Goal: Task Accomplishment & Management: Manage account settings

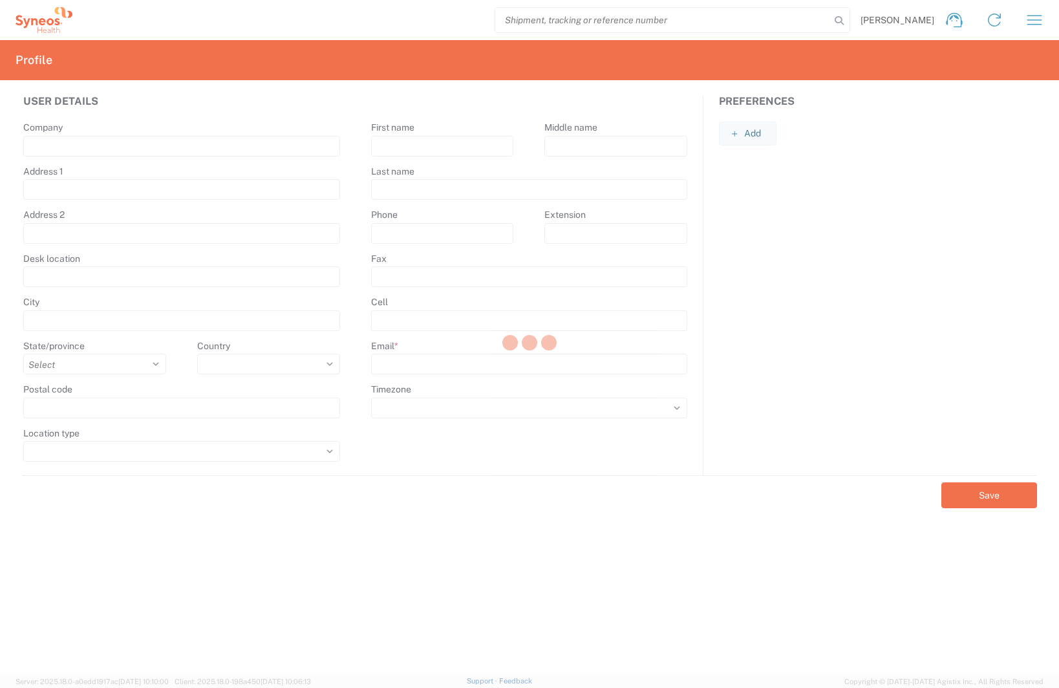
type input "12F JP Tower"
type input "2-7-2 [PERSON_NAME], Chiyoda-ku"
type input "[GEOGRAPHIC_DATA]"
select select
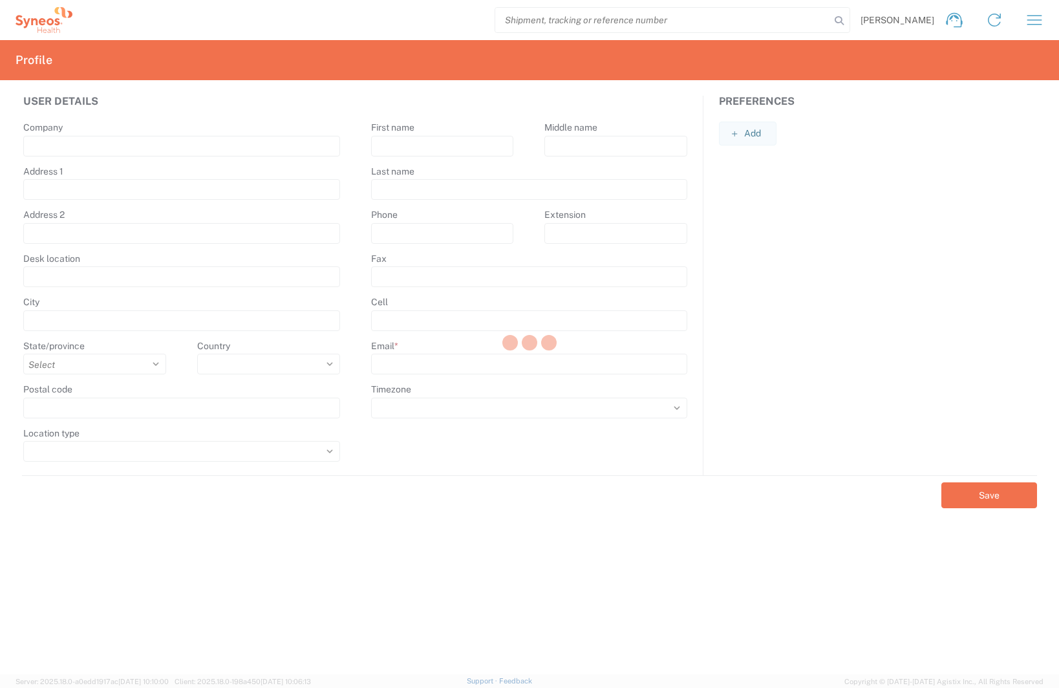
type input "100-7012"
select select
type input "Ryo"
type input "Ike"
type input "[EMAIL_ADDRESS][DOMAIN_NAME]"
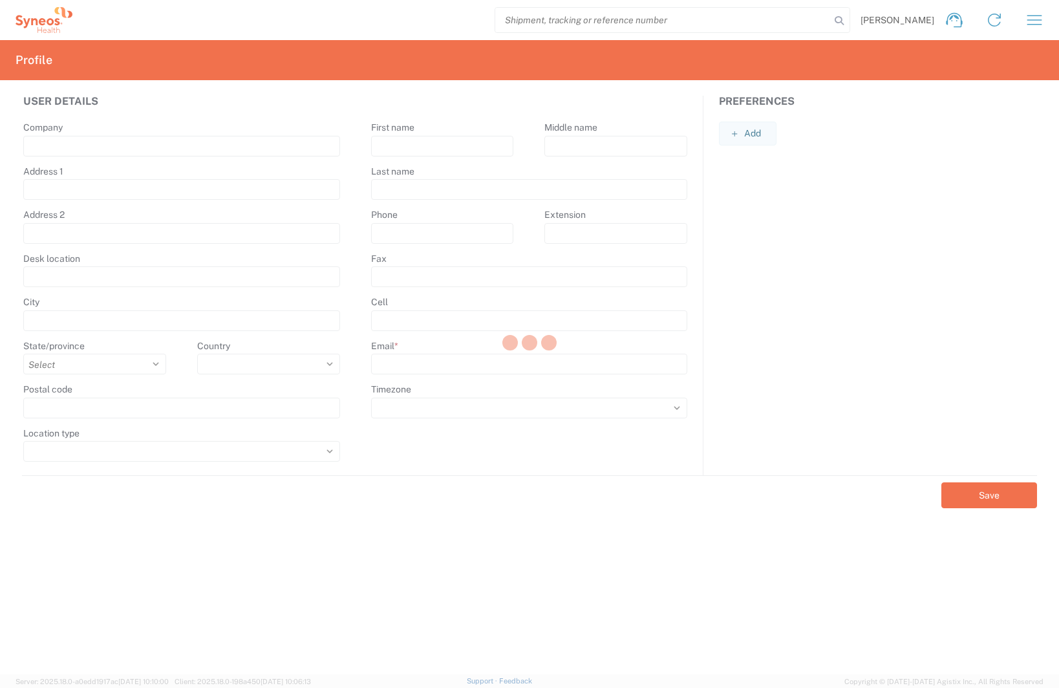
select select
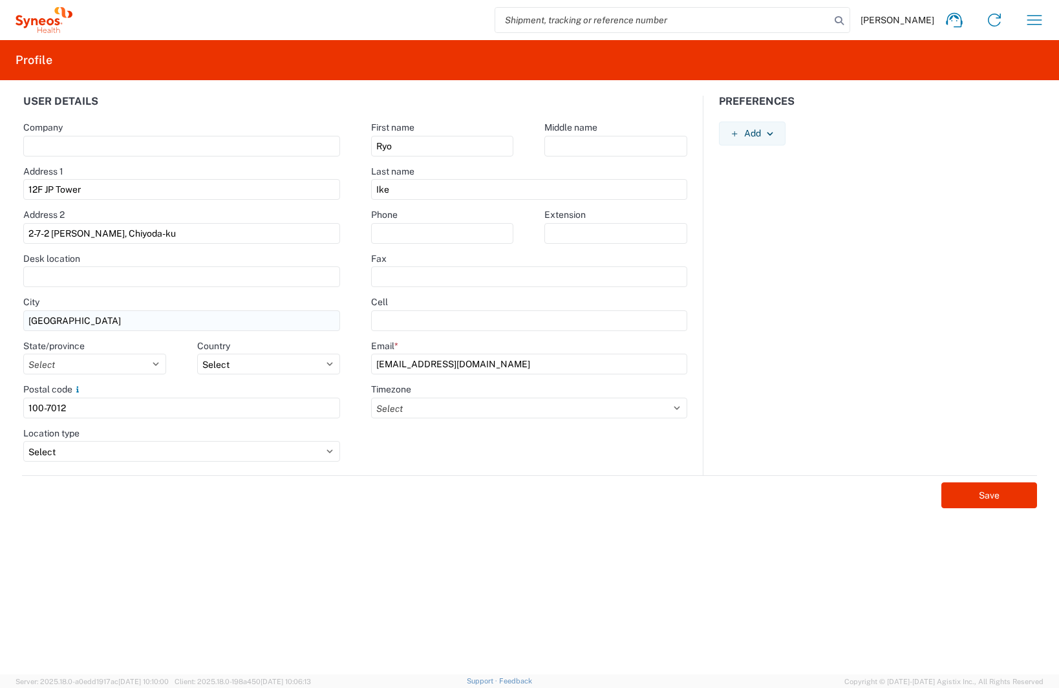
click at [123, 316] on input "[GEOGRAPHIC_DATA]" at bounding box center [181, 320] width 317 height 21
click at [745, 133] on button "Add" at bounding box center [752, 134] width 66 height 24
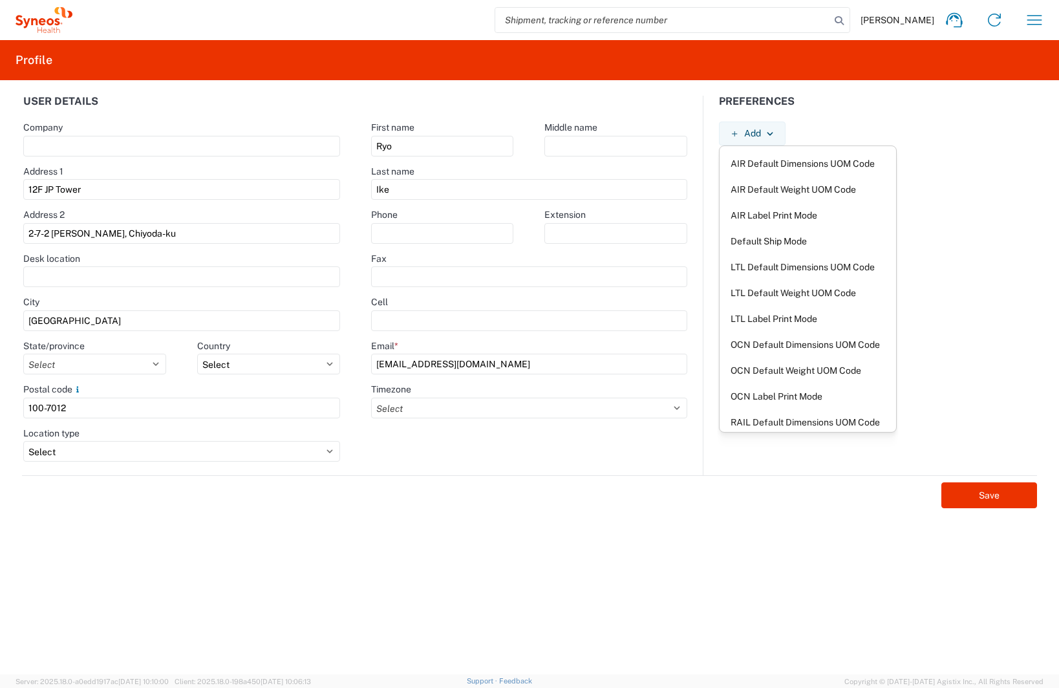
click at [560, 566] on form "User details Company Address 1 12F [GEOGRAPHIC_DATA] Address 2 2-7-[GEOGRAPHIC_…" at bounding box center [530, 385] width 1044 height 579
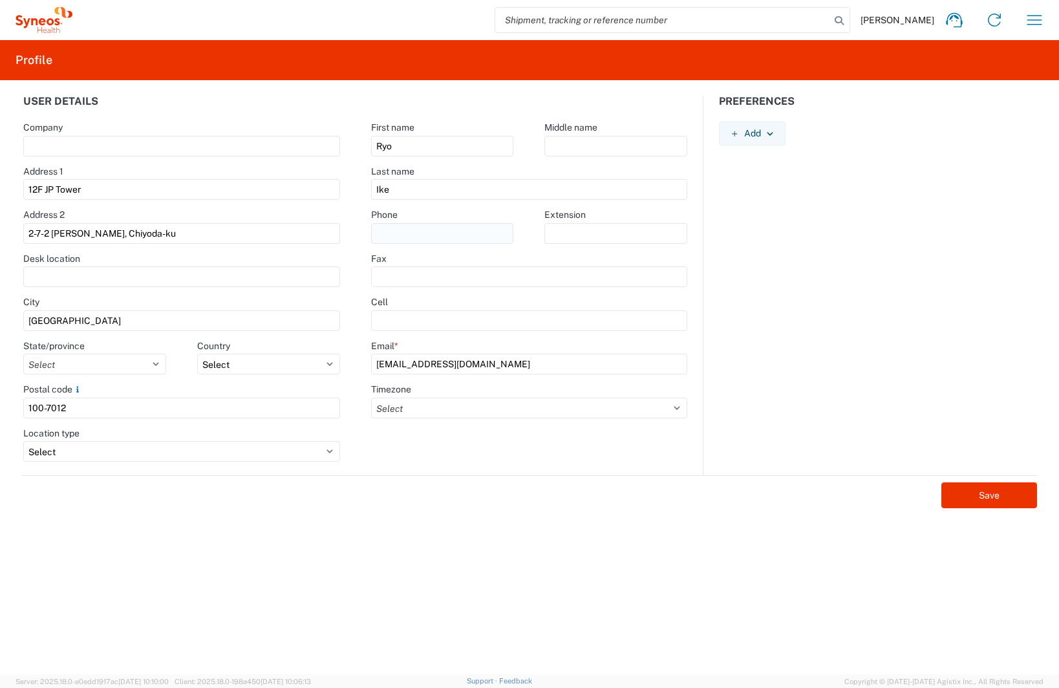
click at [430, 239] on input "text" at bounding box center [442, 233] width 143 height 21
paste input "[PHONE_NUMBER]"
type input "[PHONE_NUMBER]"
click at [403, 466] on div "First name Ryo Middle name Last name [PERSON_NAME] Phone [PHONE_NUMBER] Extensi…" at bounding box center [530, 286] width 348 height 380
click at [175, 152] on input "text" at bounding box center [181, 146] width 317 height 21
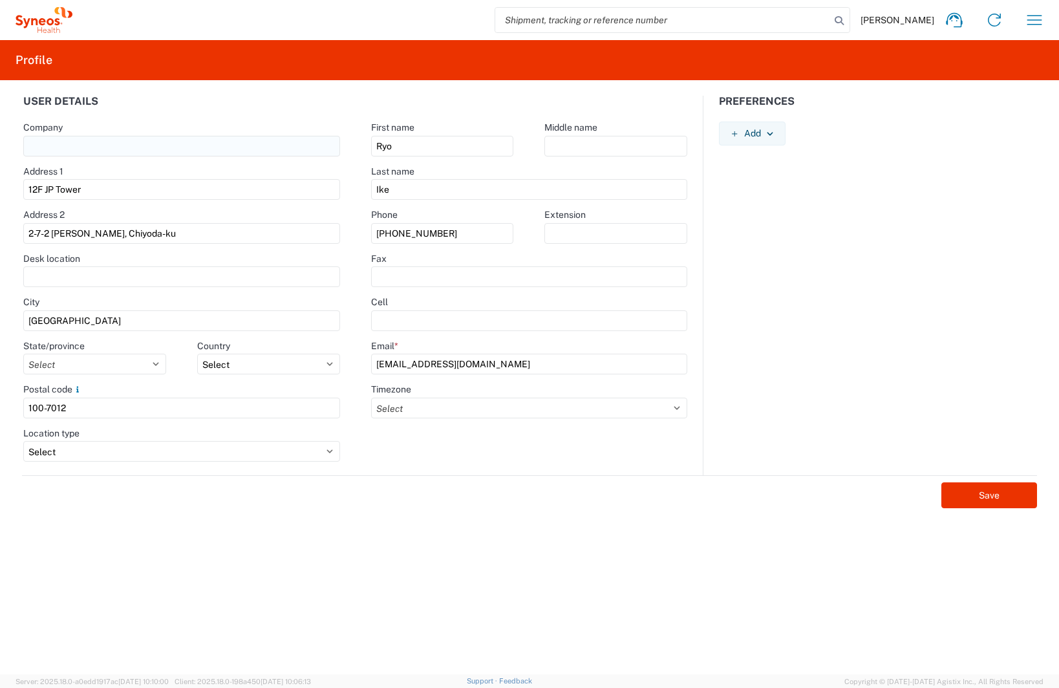
type input "サイネオス・ヘルス・ジャパン株式会社"
click at [10, 222] on agx-form-control-wrapper-v2 "Address 2 2-7-2 Marunouchi, Chiyoda-ku" at bounding box center [182, 231] width 348 height 44
click at [233, 150] on input "サイネオス・ヘルス・ジャパン株式会社" at bounding box center [181, 146] width 317 height 21
drag, startPoint x: 244, startPoint y: 148, endPoint x: -131, endPoint y: 170, distance: 375.0
click at [0, 170] on html "[PERSON_NAME] Home Shipment estimator Shipment tracking Desktop shipment reques…" at bounding box center [529, 344] width 1059 height 688
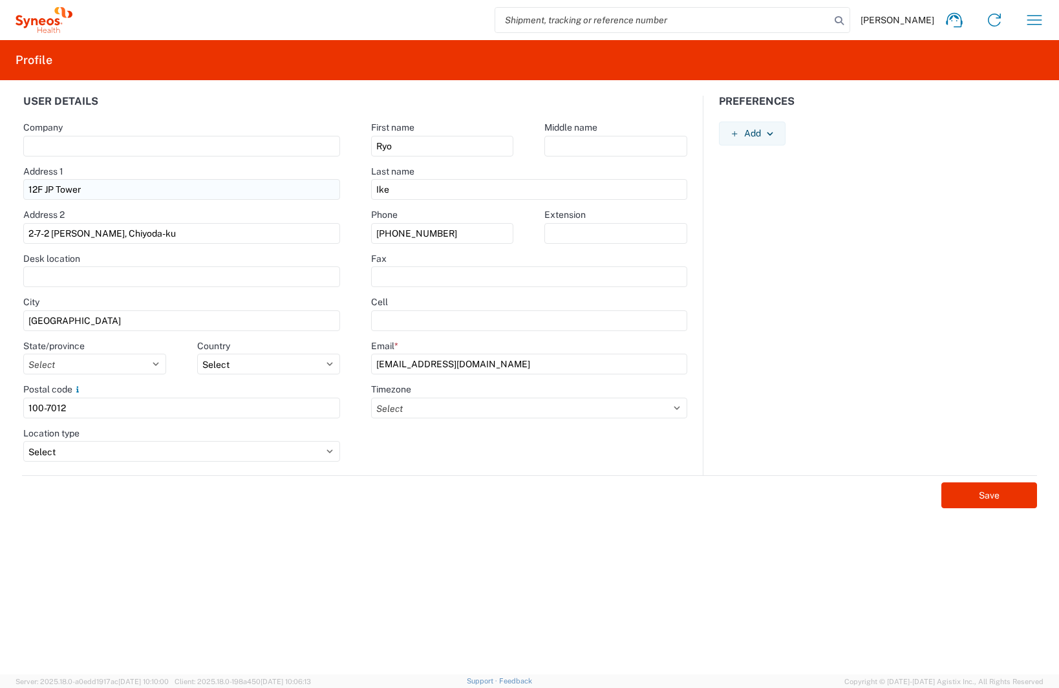
click at [116, 197] on input "12F JP Tower" at bounding box center [181, 189] width 317 height 21
click at [124, 147] on input "text" at bounding box center [181, 146] width 317 height 21
click at [6, 226] on div "User details Company Address 1 12F [GEOGRAPHIC_DATA] Address 2 2-7-[GEOGRAPHIC_…" at bounding box center [529, 377] width 1059 height 594
click at [120, 149] on input "text" at bounding box center [181, 146] width 317 height 21
type input "サイネオス・ヘルス・ジャパン株式会社"
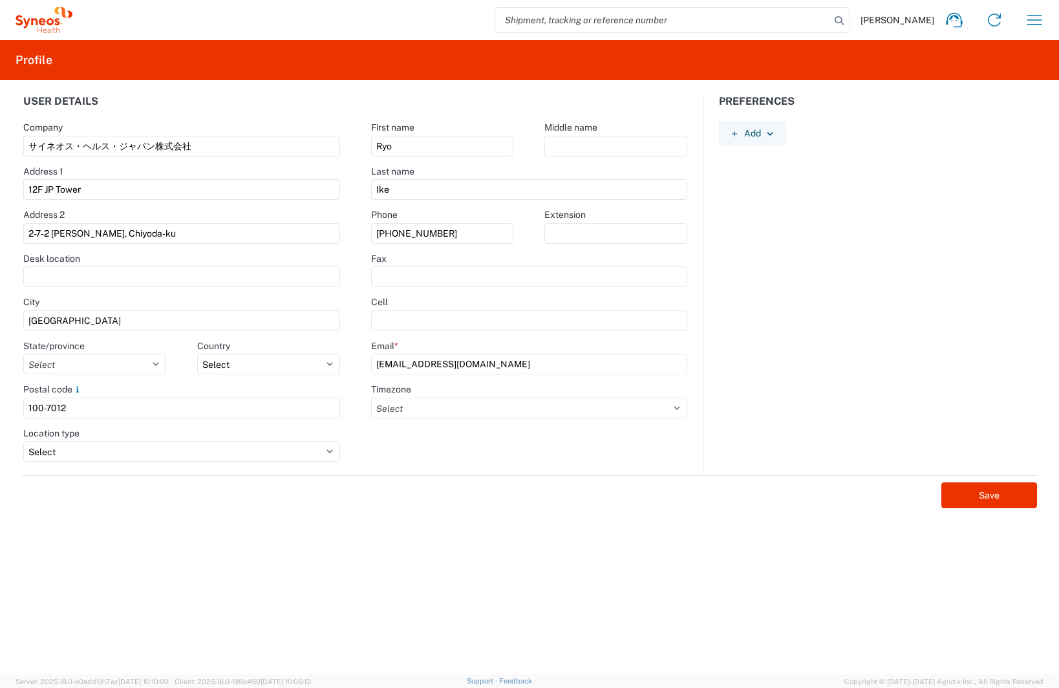
click at [6, 224] on div "User details Company サイネオス・ヘルス・ジャパン株式会社 Address 1 12F JP Tower Address 2 2-7-[G…" at bounding box center [529, 377] width 1059 height 594
click at [48, 275] on input "text" at bounding box center [181, 276] width 317 height 21
click at [6, 306] on div "User details Company サイネオス・ヘルス・ジャパン株式会社 Address 1 12F JP Tower Address 2 2-7-[G…" at bounding box center [529, 377] width 1059 height 594
click at [132, 150] on input "サイネオス・ヘルス・ジャパン株式会社" at bounding box center [181, 146] width 317 height 21
drag, startPoint x: 204, startPoint y: 134, endPoint x: -143, endPoint y: 32, distance: 361.9
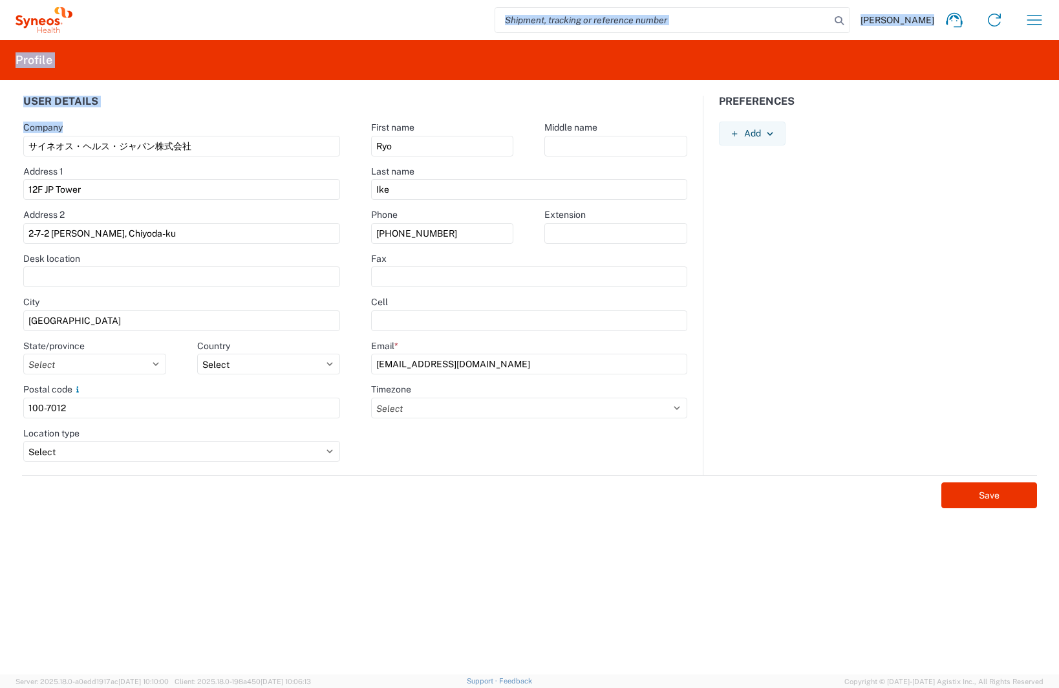
click at [0, 32] on html "[PERSON_NAME] Home Shipment estimator Shipment tracking Desktop shipment reques…" at bounding box center [529, 344] width 1059 height 688
click at [186, 138] on input "サイネオス・ヘルス・ジャパン株式会社" at bounding box center [181, 146] width 317 height 21
drag, startPoint x: 218, startPoint y: 151, endPoint x: -143, endPoint y: 42, distance: 376.8
click at [0, 42] on html "[PERSON_NAME] Home Shipment estimator Shipment tracking Desktop shipment reques…" at bounding box center [529, 344] width 1059 height 688
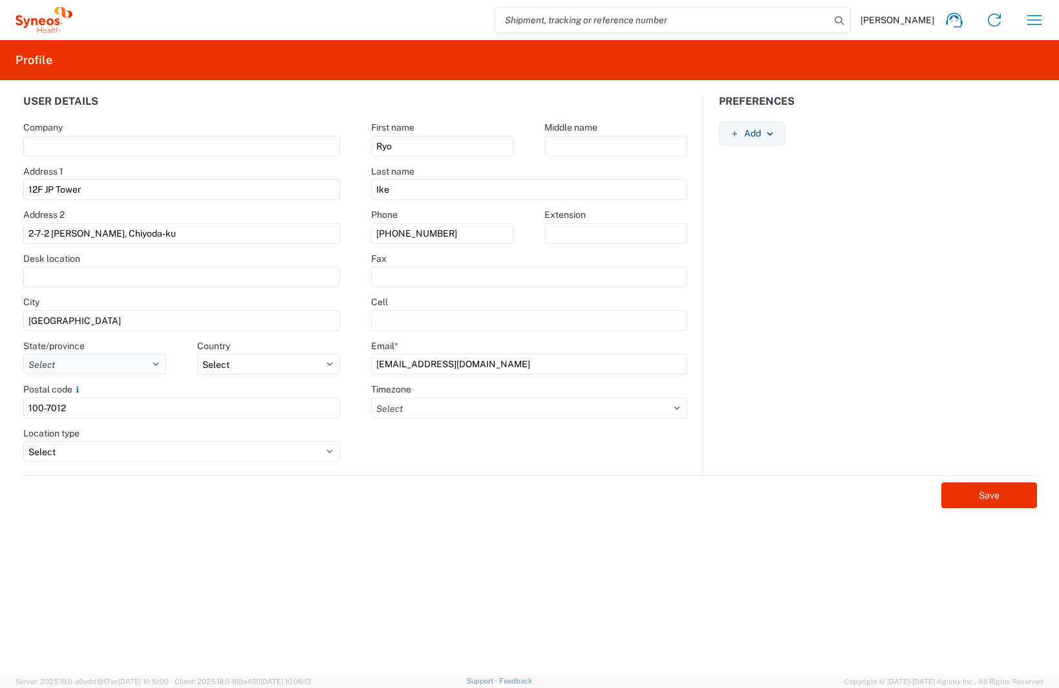
click at [120, 374] on select "Select Aichi-[PERSON_NAME][GEOGRAPHIC_DATA][GEOGRAPHIC_DATA]-[GEOGRAPHIC_DATA][…" at bounding box center [94, 364] width 143 height 21
select select "32"
click at [23, 354] on select "Select Aichi-[PERSON_NAME][GEOGRAPHIC_DATA][GEOGRAPHIC_DATA]-[GEOGRAPHIC_DATA][…" at bounding box center [94, 364] width 143 height 21
click at [128, 417] on input "100-7012" at bounding box center [181, 408] width 317 height 21
drag, startPoint x: 128, startPoint y: 417, endPoint x: -79, endPoint y: 403, distance: 207.3
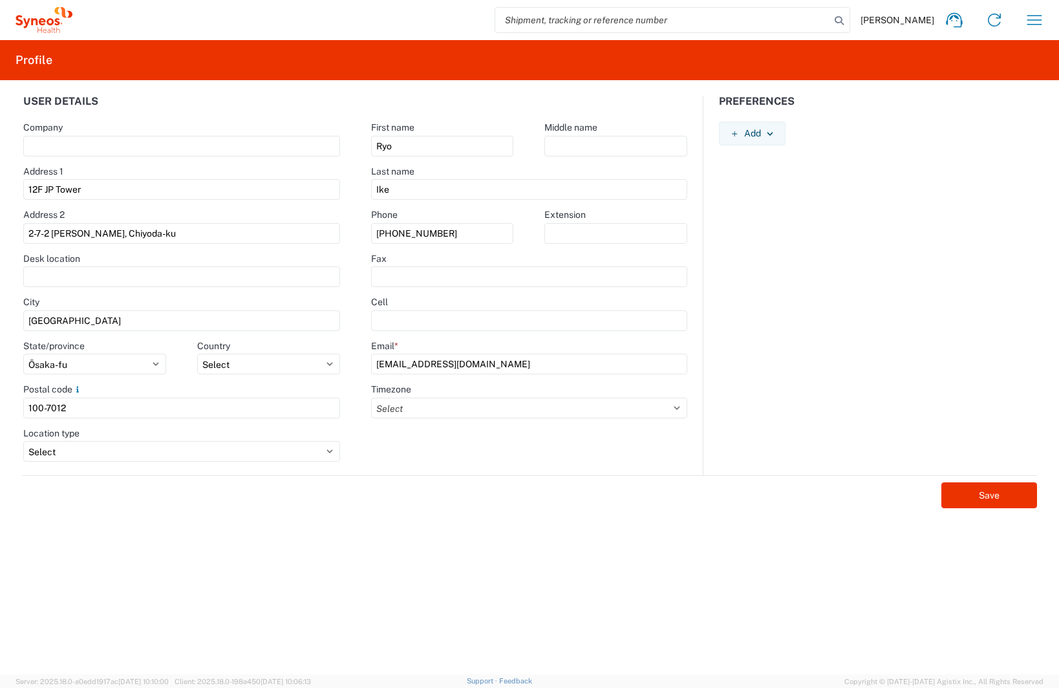
click at [0, 403] on html "[PERSON_NAME] Home Shipment estimator Shipment tracking Desktop shipment reques…" at bounding box center [529, 344] width 1059 height 688
type input "534-0023"
click at [125, 455] on select "Select Business No Loading Dock Business (General) Business with Loading Dock C…" at bounding box center [181, 451] width 317 height 21
click at [92, 581] on form "User details Company Address 1 12F [GEOGRAPHIC_DATA] Address 2 2-7-[GEOGRAPHIC_…" at bounding box center [530, 385] width 1044 height 579
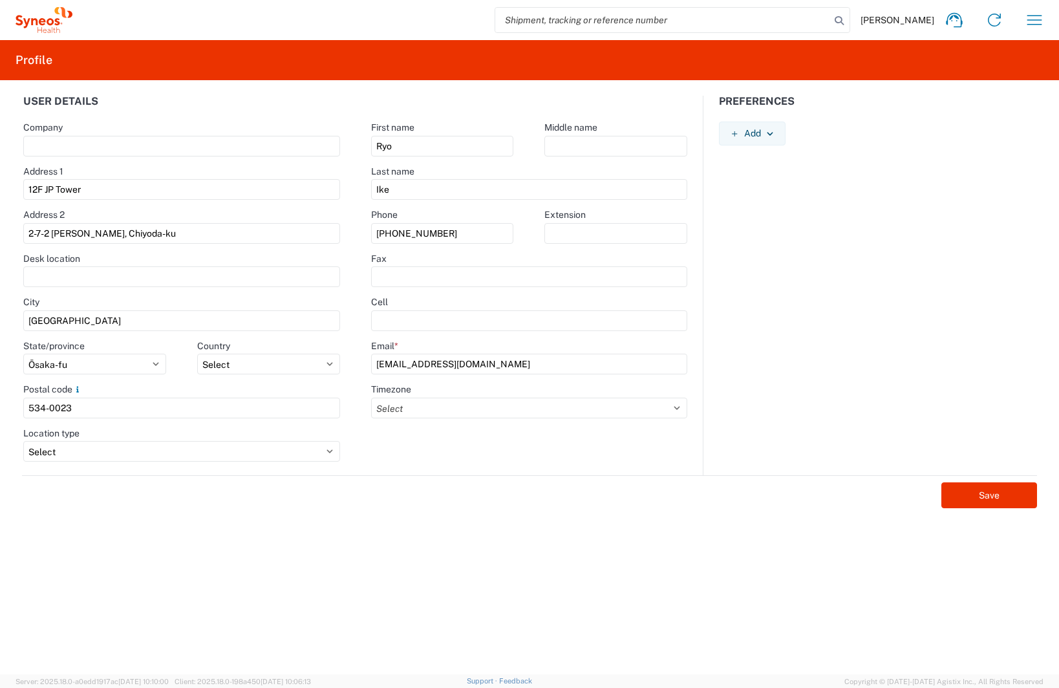
drag, startPoint x: 114, startPoint y: 317, endPoint x: 21, endPoint y: 314, distance: 93.2
click at [21, 314] on agx-form-control-wrapper-v2 "City [GEOGRAPHIC_DATA]" at bounding box center [182, 318] width 348 height 44
type input "[GEOGRAPHIC_DATA]"
click at [98, 275] on input "text" at bounding box center [181, 276] width 317 height 21
click at [167, 233] on input "2-7-2 [PERSON_NAME], Chiyoda-ku" at bounding box center [181, 233] width 317 height 21
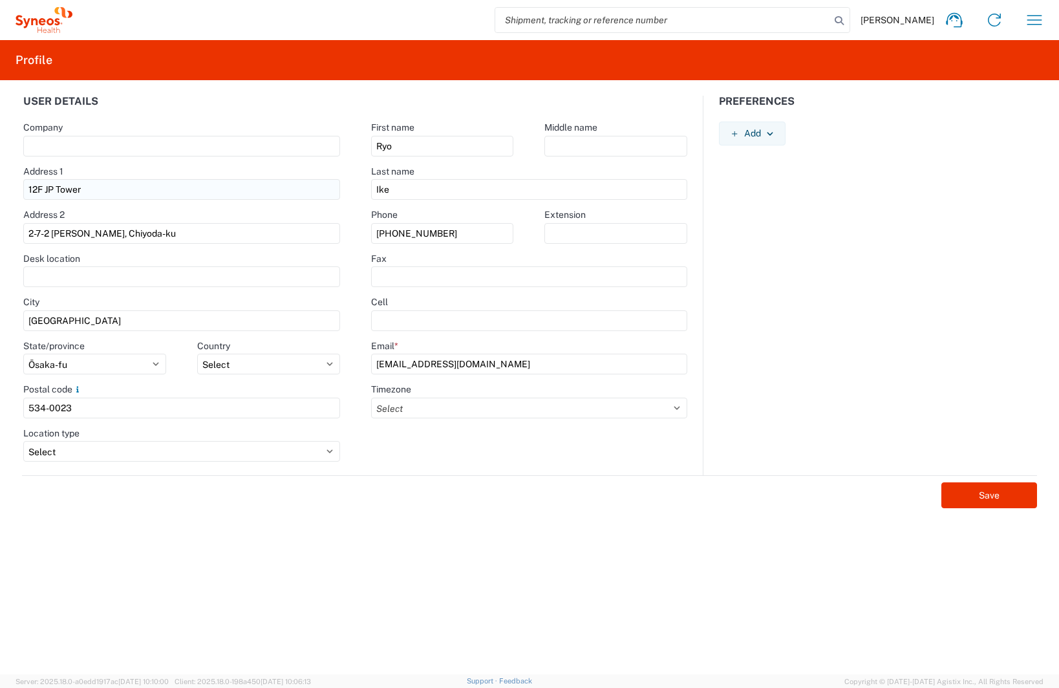
click at [92, 197] on input "12F JP Tower" at bounding box center [181, 189] width 317 height 21
click at [154, 239] on input "2-7-2 [PERSON_NAME], Chiyoda-ku" at bounding box center [181, 233] width 317 height 21
drag, startPoint x: 174, startPoint y: 236, endPoint x: 55, endPoint y: 246, distance: 119.4
click at [55, 246] on agx-form-control-wrapper-v2 "Address 2 2-7-2 Marunouchi, Chiyoda-ku" at bounding box center [182, 231] width 348 height 44
paste input "iyakojimaminamidori, Miyakojim"
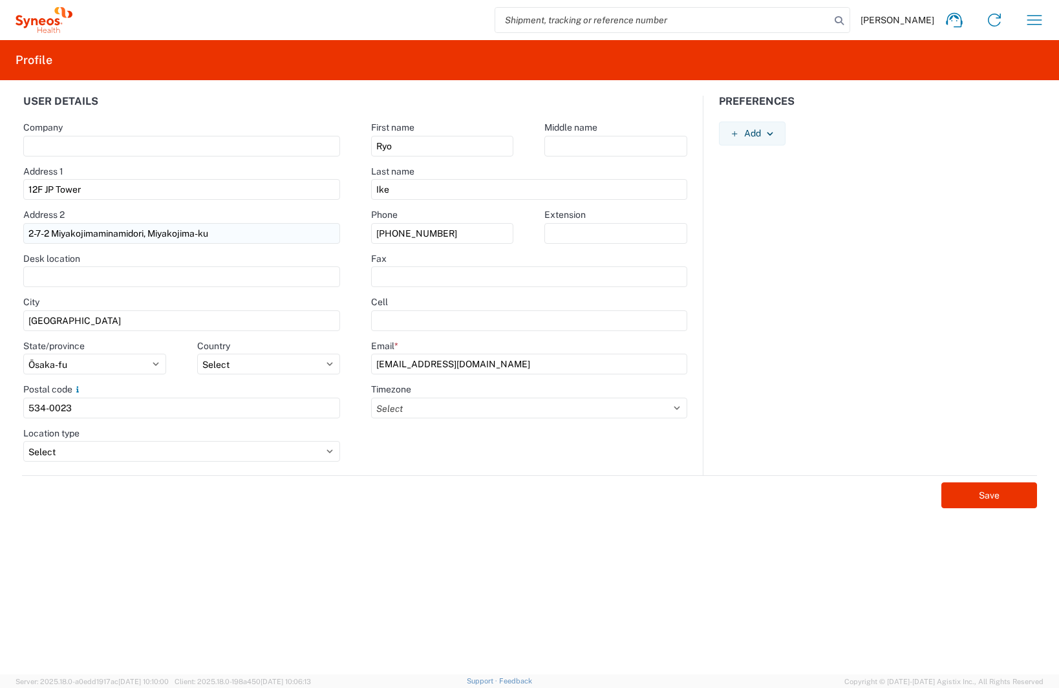
drag, startPoint x: 149, startPoint y: 237, endPoint x: 135, endPoint y: 237, distance: 14.2
click at [135, 237] on input "2-7-2 Miyakojimaminamidori, Miyakojima-ku" at bounding box center [181, 233] width 317 height 21
click at [180, 231] on input "2-7-2 Miyakojimaminamidori, Miyakojima-ku" at bounding box center [181, 233] width 317 height 21
click at [216, 233] on input "2-7-2 Miyakojimaminamidori, Miyakojima-ku" at bounding box center [181, 233] width 317 height 21
type input "2-7-2 Miyakojimaminamidori, Miyakojima-ku"
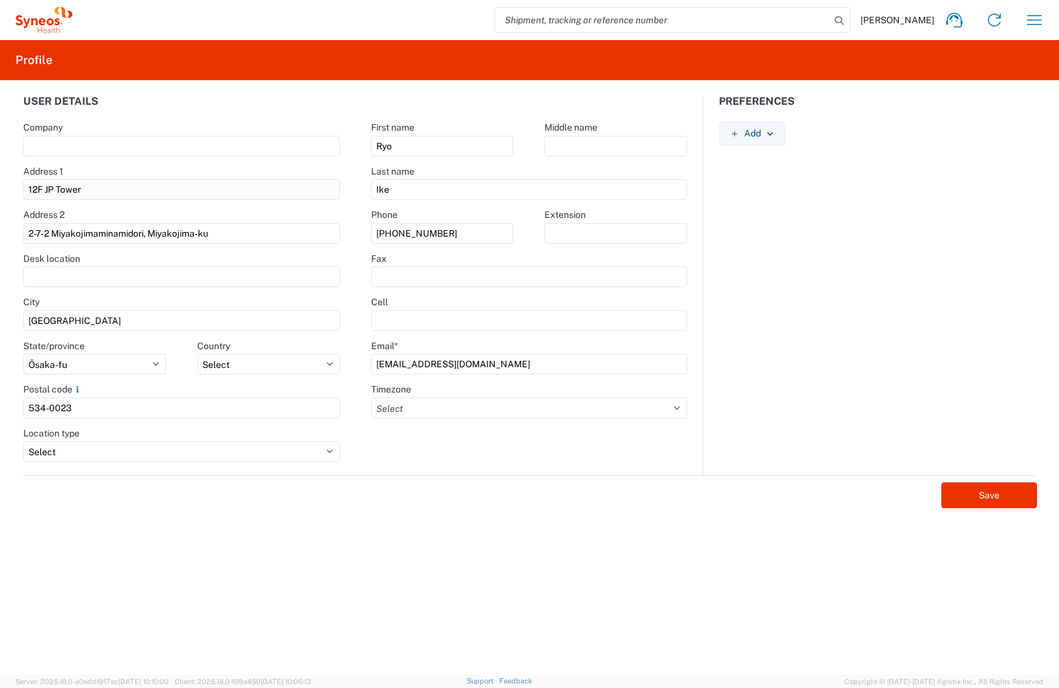
click at [116, 189] on input "12F JP Tower" at bounding box center [181, 189] width 317 height 21
drag, startPoint x: 133, startPoint y: 190, endPoint x: -39, endPoint y: 191, distance: 172.0
click at [0, 191] on html "[PERSON_NAME] Home Shipment estimator Shipment tracking Desktop shipment reques…" at bounding box center [529, 344] width 1059 height 688
type input "Haimu Furuya 401"
click at [1011, 498] on button "Save" at bounding box center [989, 495] width 96 height 26
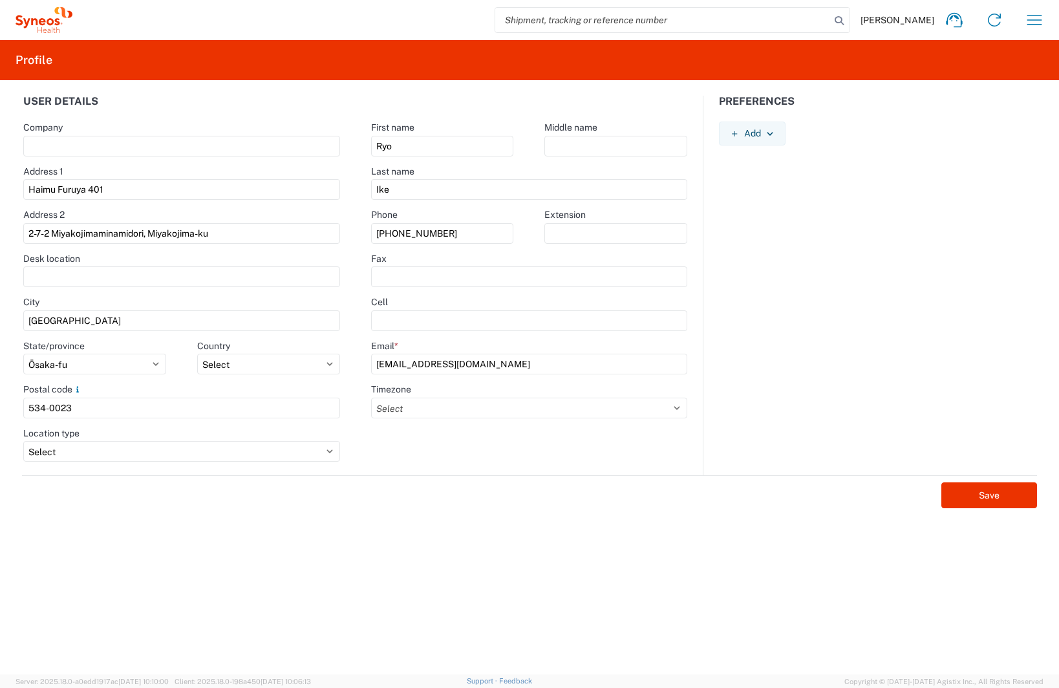
click at [238, 554] on form "User details Company Address 1 Haimu Furuya 401 Address 2 2-7-2 Miyakojimaminam…" at bounding box center [530, 385] width 1044 height 579
